Goal: Task Accomplishment & Management: Complete application form

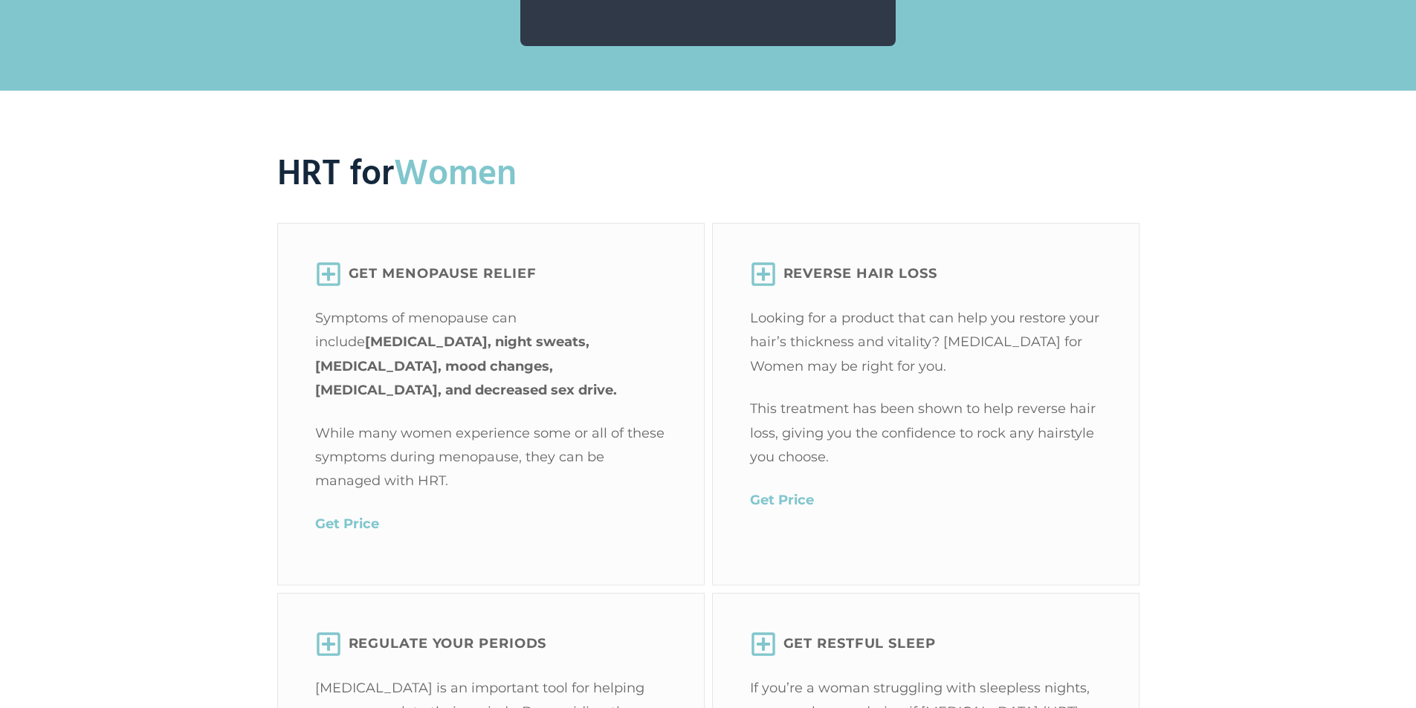
scroll to position [2479, 0]
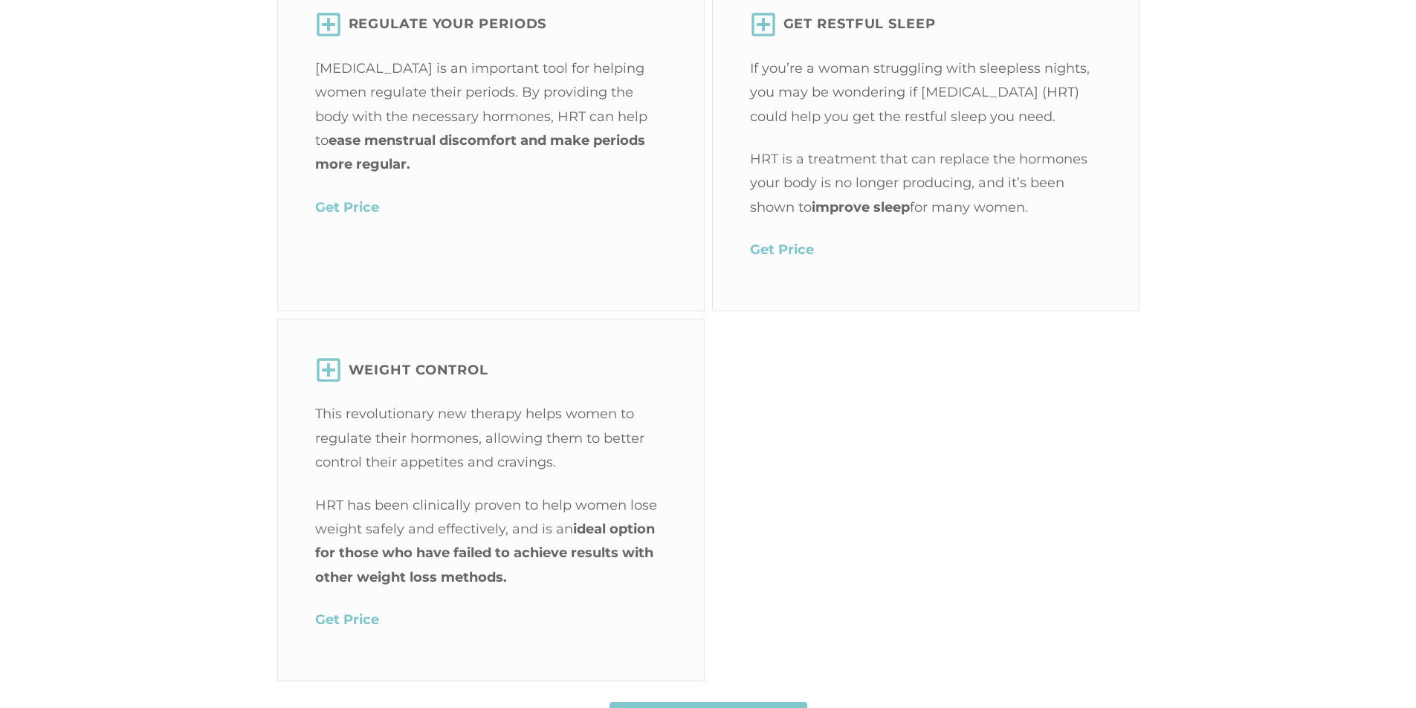
click at [343, 628] on mark "Get Price" at bounding box center [347, 620] width 64 height 16
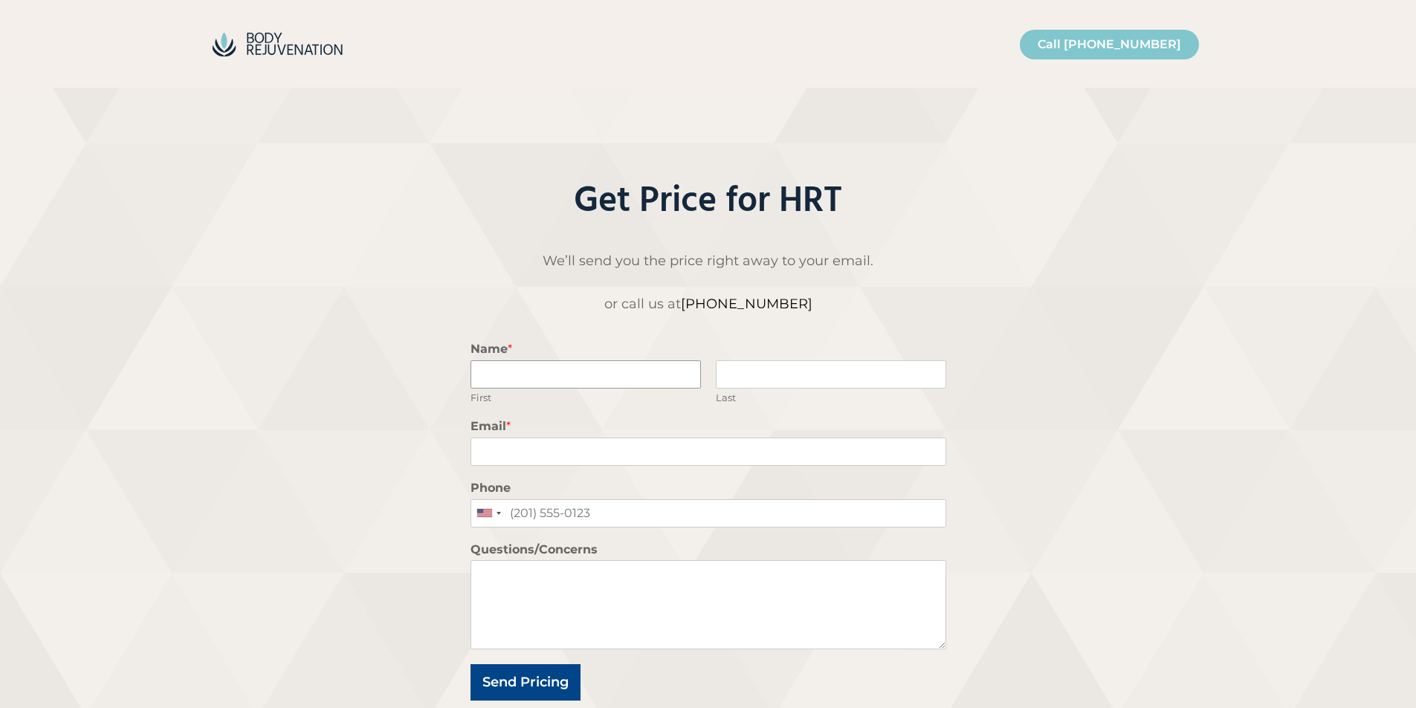
click at [591, 375] on input "Name *" at bounding box center [585, 374] width 230 height 28
type input "[PERSON_NAME]"
type input "[EMAIL_ADDRESS][DOMAIN_NAME]"
type input "4055353908"
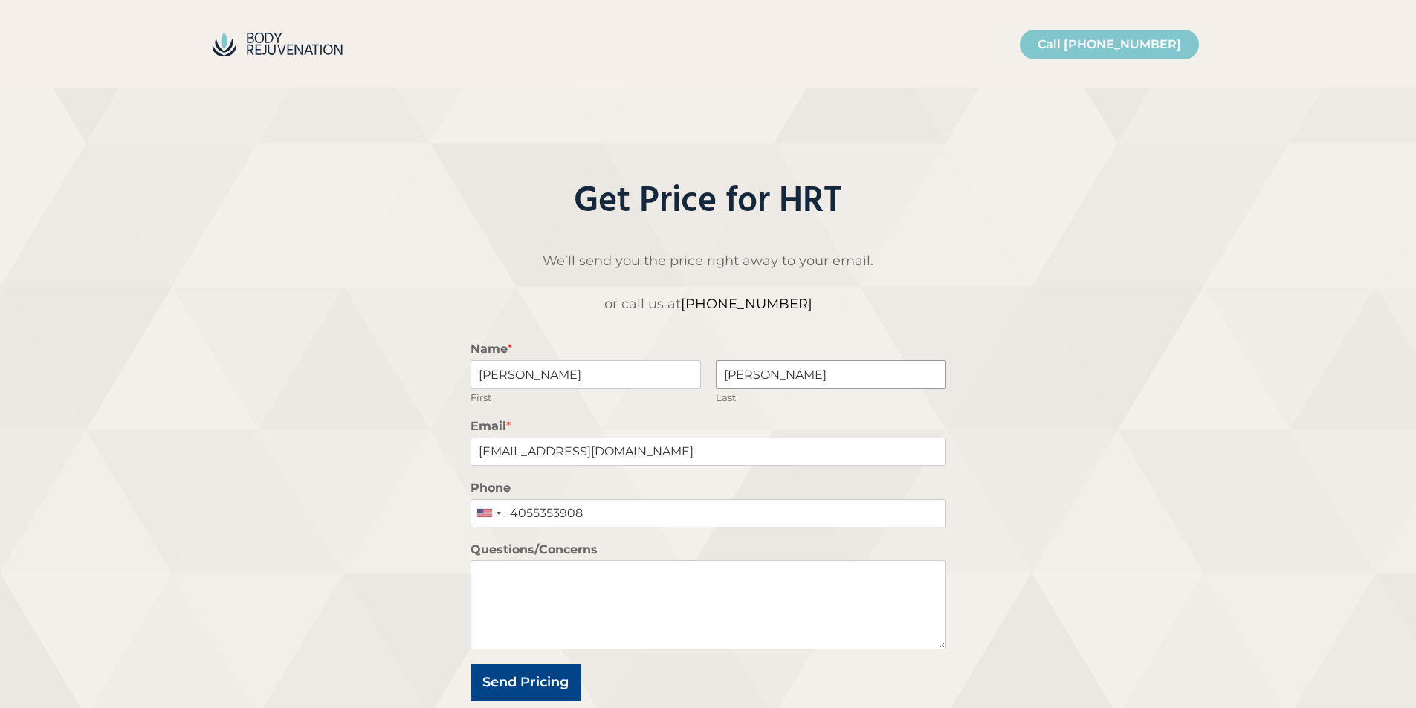
drag, startPoint x: 767, startPoint y: 372, endPoint x: 690, endPoint y: 367, distance: 77.5
click at [690, 367] on div "[PERSON_NAME] First [PERSON_NAME] Last" at bounding box center [708, 382] width 476 height 44
type input "[PERSON_NAME]"
click at [523, 681] on button "Send Pricing" at bounding box center [525, 682] width 110 height 36
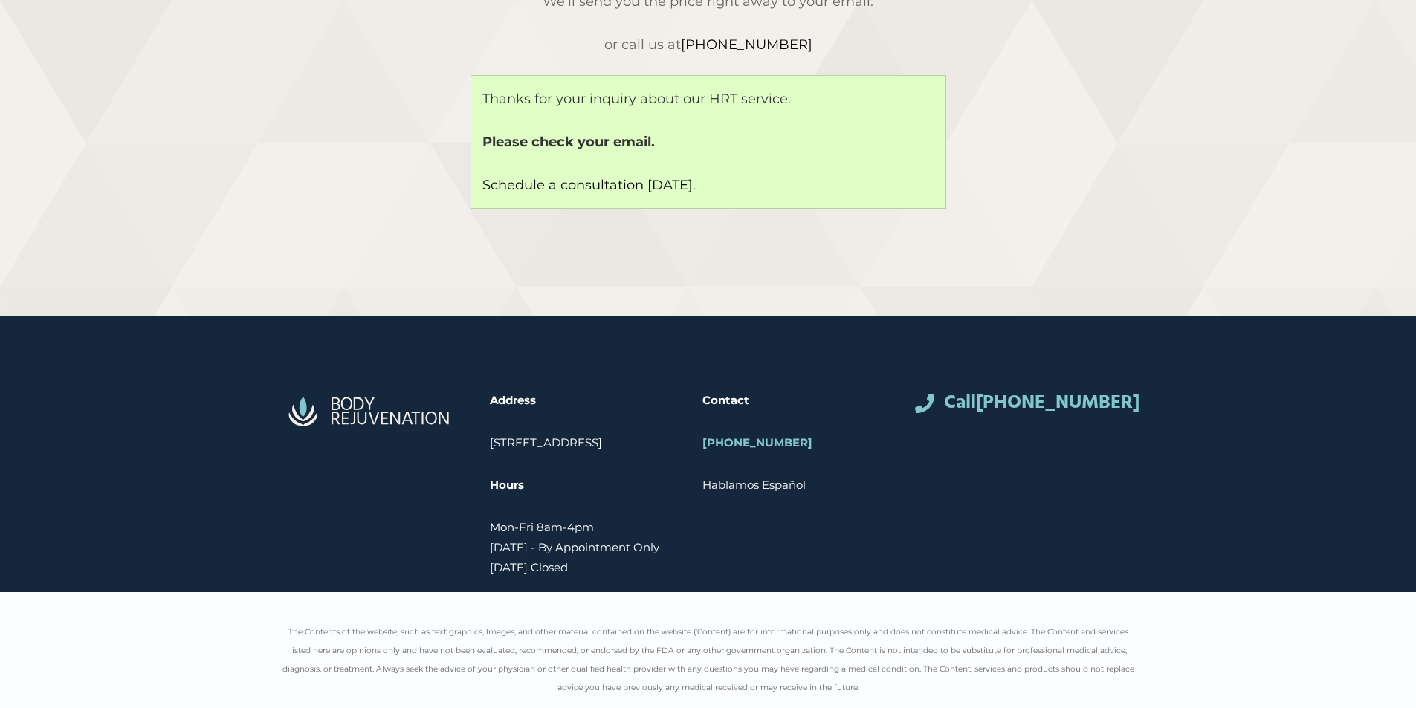
scroll to position [260, 0]
